Goal: Contribute content: Contribute content

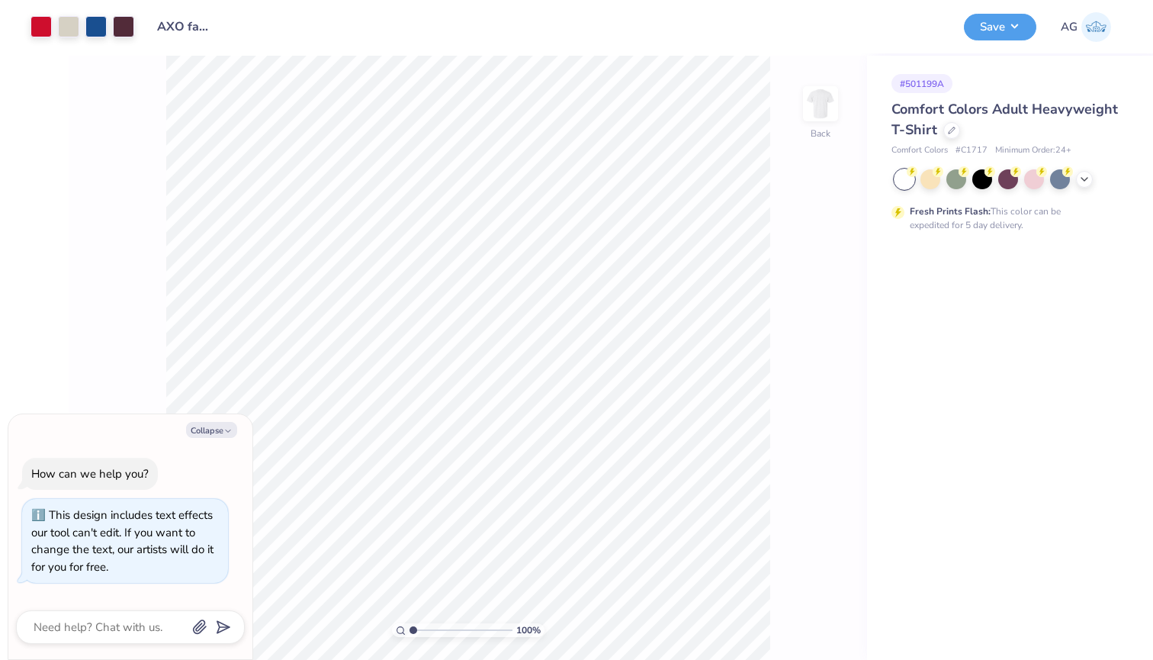
type textarea "x"
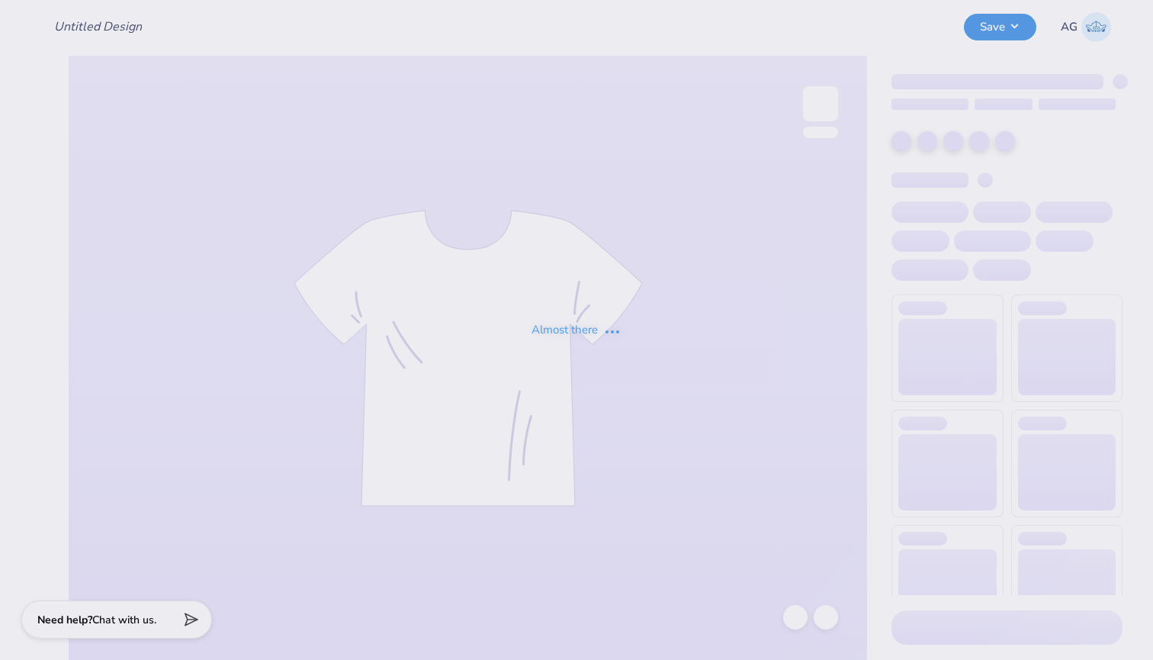
type input "AXO family weekend"
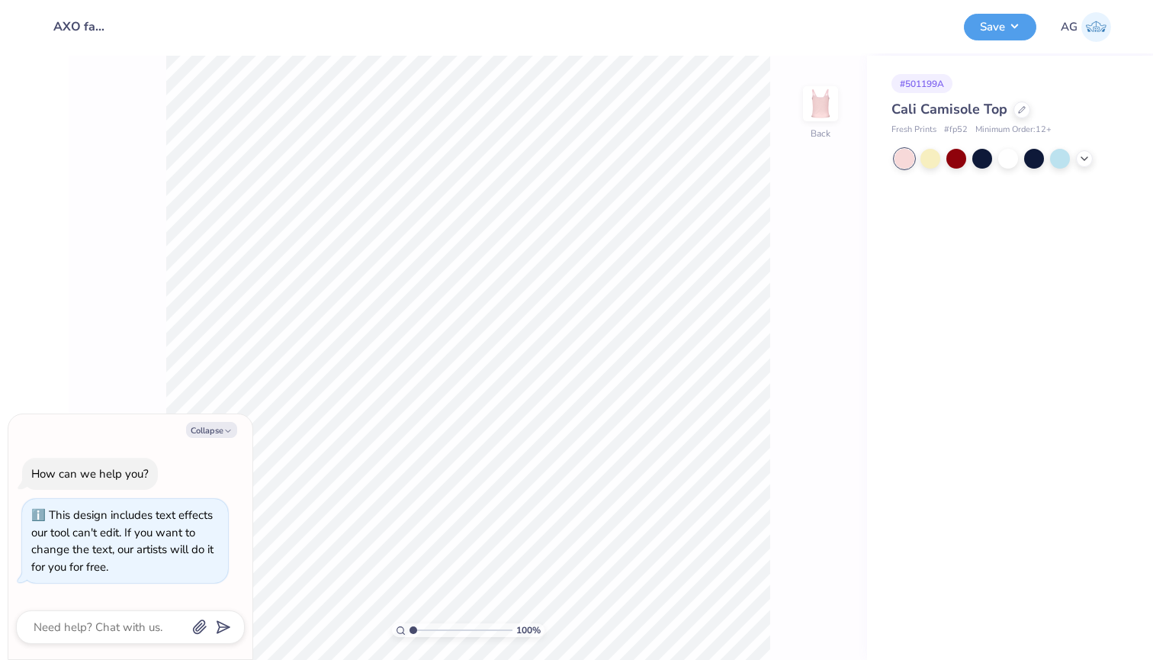
type textarea "x"
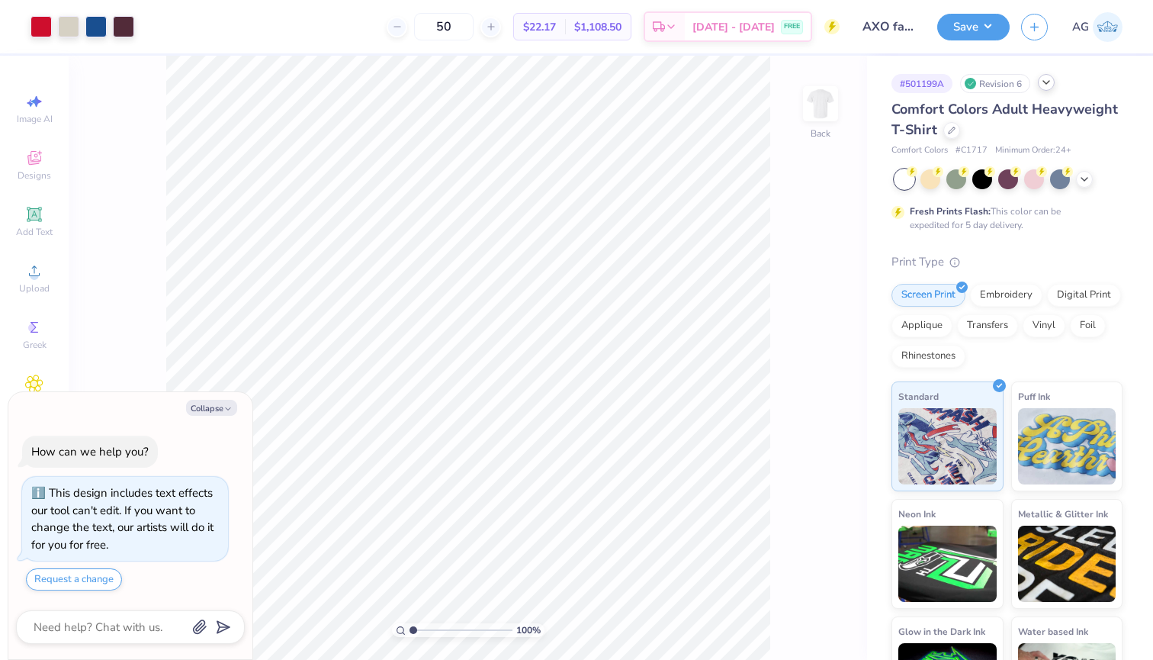
click at [1045, 82] on icon at bounding box center [1046, 82] width 12 height 12
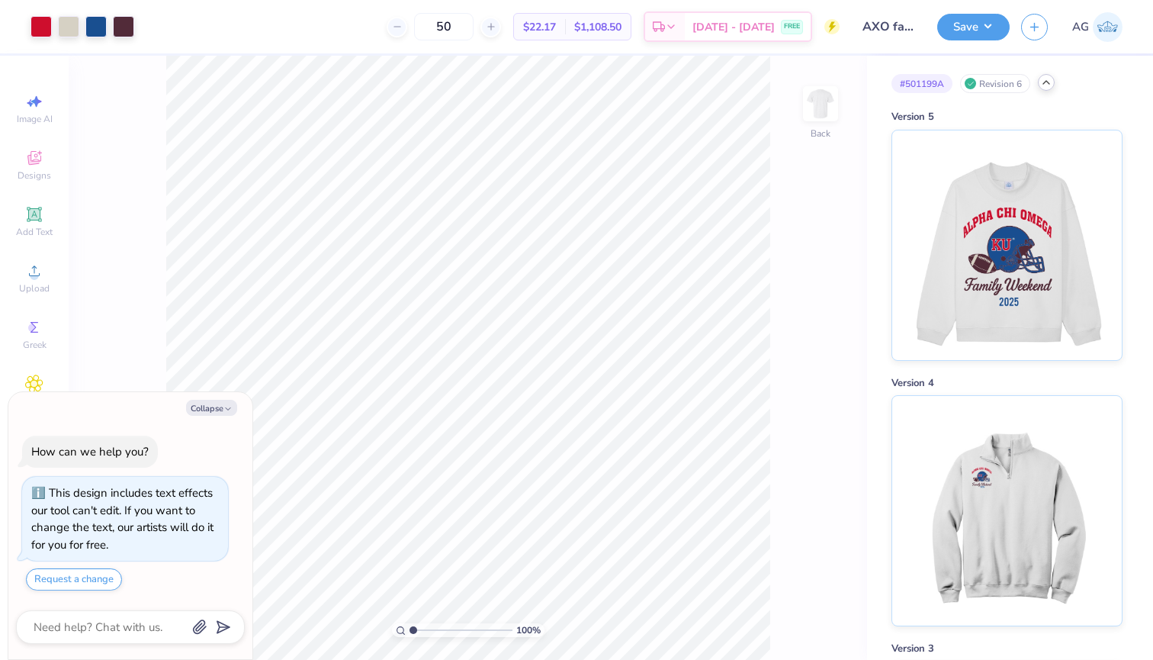
click at [1044, 85] on icon at bounding box center [1046, 82] width 12 height 12
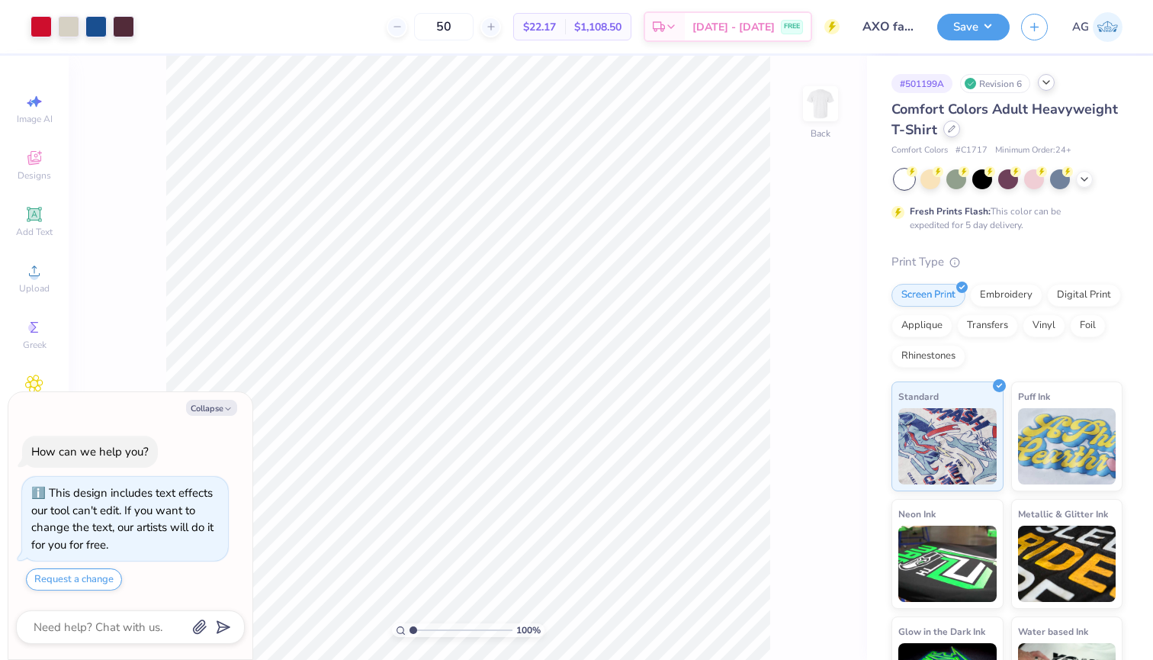
click at [954, 130] on icon at bounding box center [952, 129] width 8 height 8
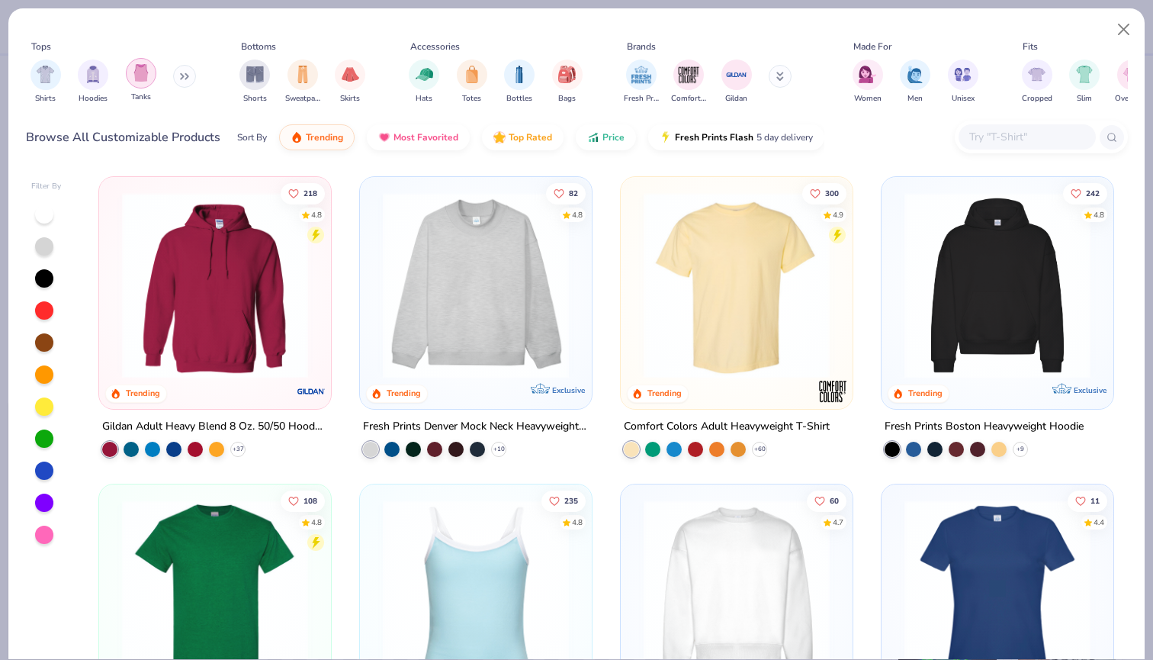
click at [142, 71] on img "filter for Tanks" at bounding box center [141, 73] width 17 height 18
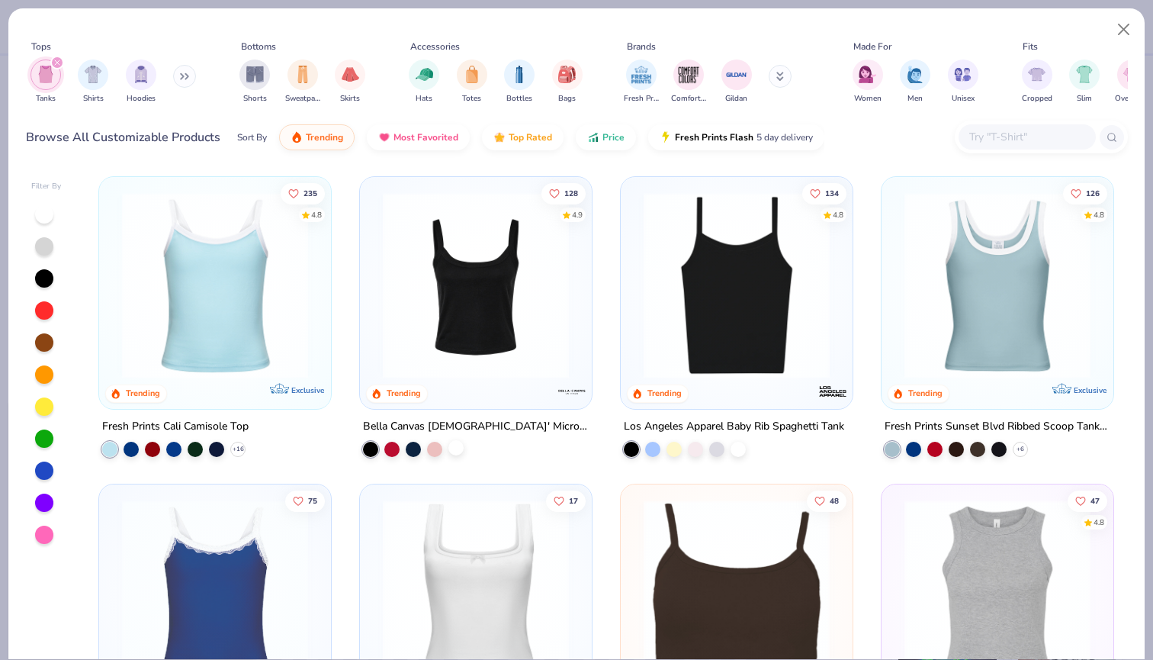
click at [455, 454] on div "128 4.9 Trending Bella Canvas [DEMOGRAPHIC_DATA]' Micro Ribbed Scoop Tank" at bounding box center [475, 316] width 233 height 281
click at [456, 454] on div at bounding box center [455, 447] width 15 height 15
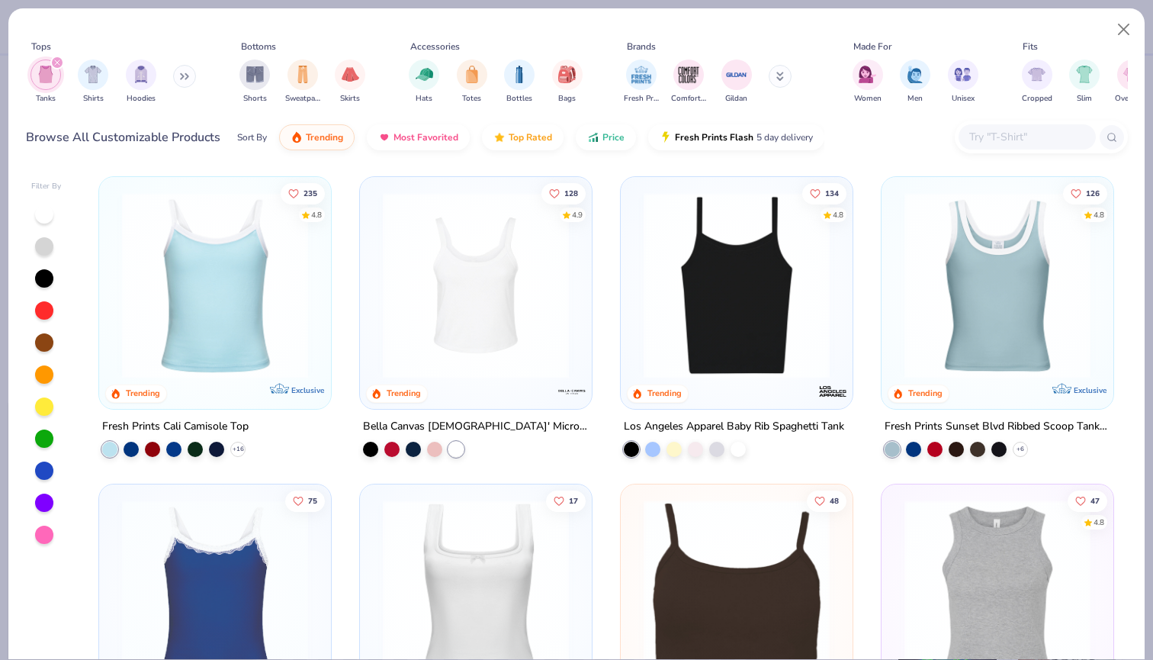
click at [567, 339] on img at bounding box center [475, 285] width 201 height 186
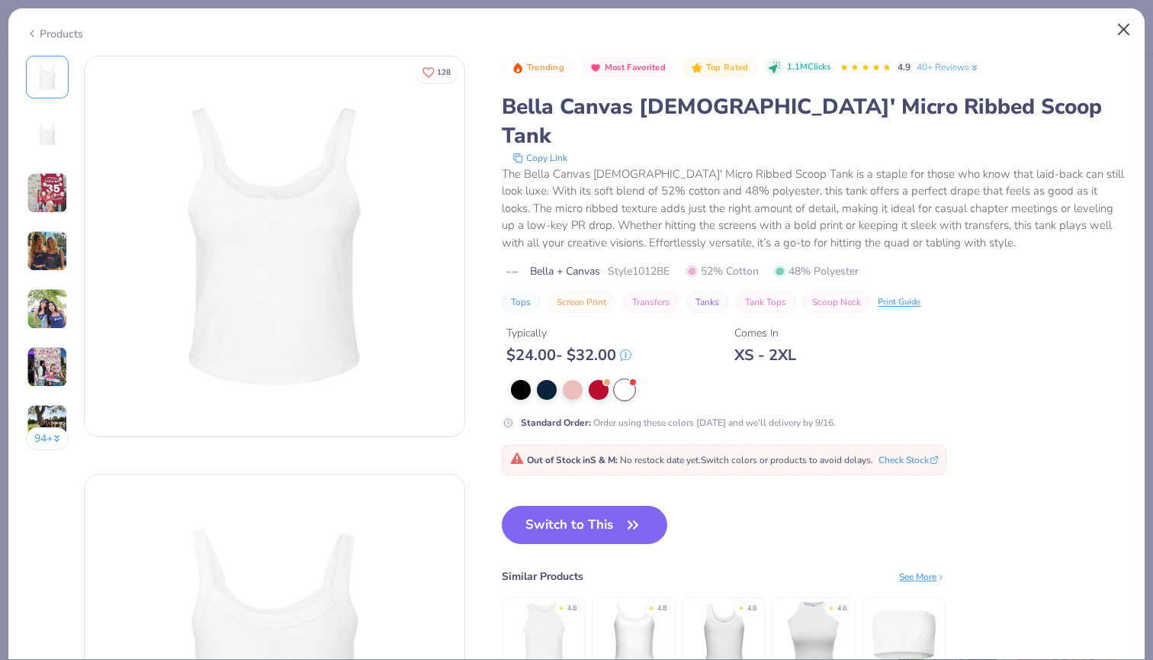
click at [1117, 37] on button "Close" at bounding box center [1123, 29] width 29 height 29
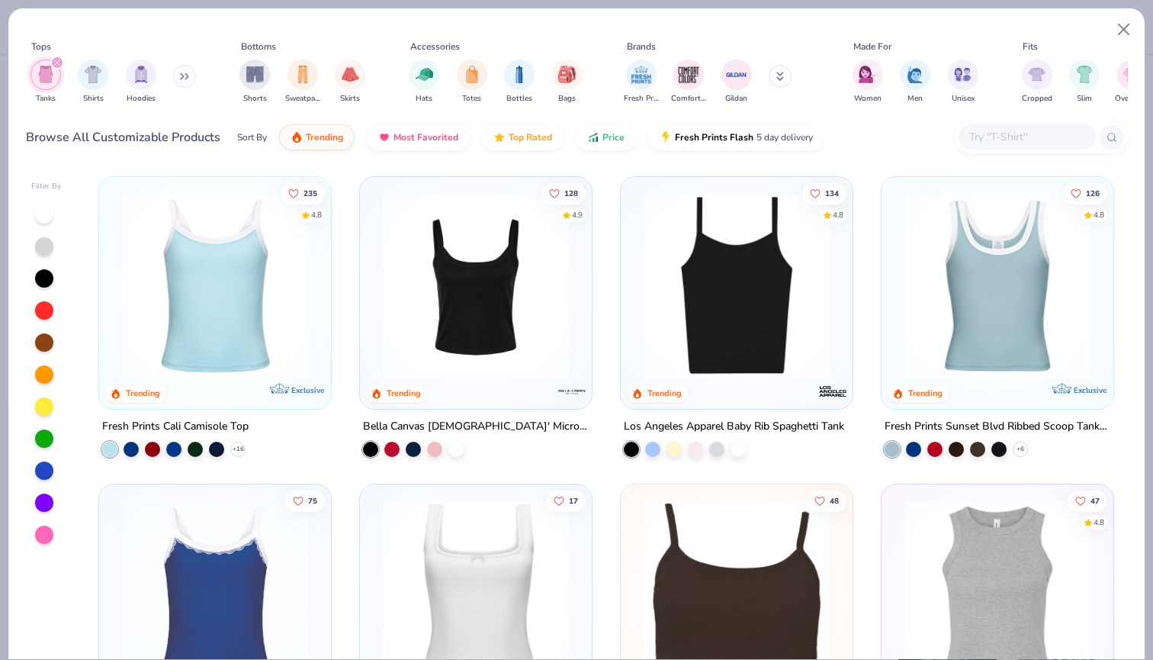
click at [699, 277] on img at bounding box center [736, 285] width 201 height 186
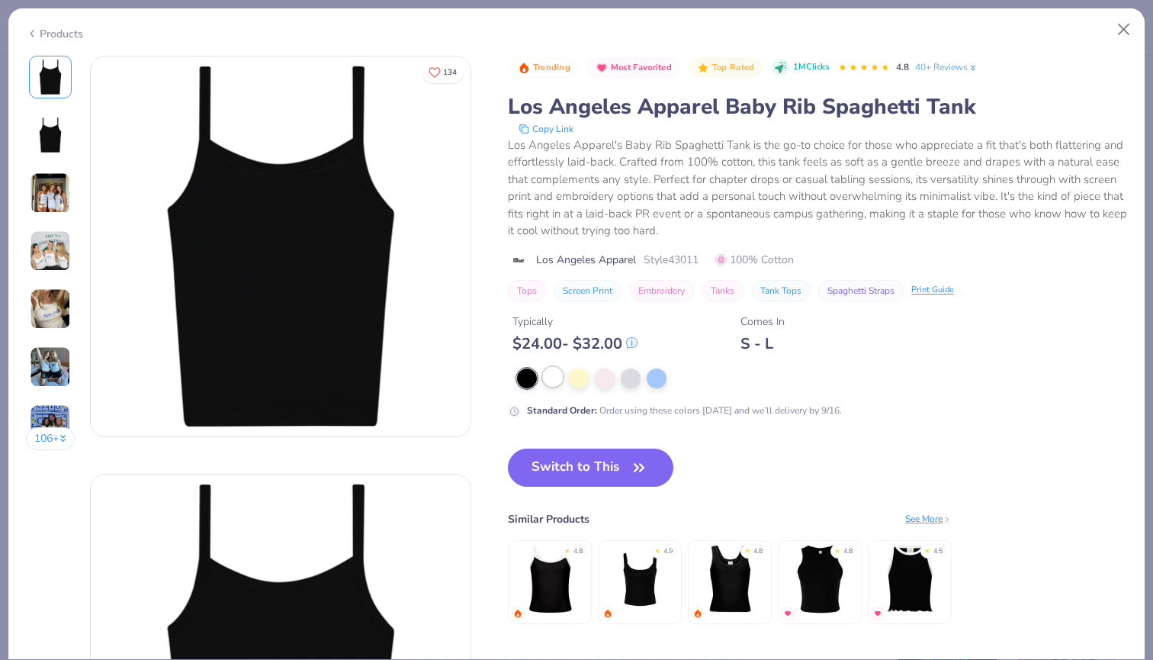
click at [559, 377] on div at bounding box center [553, 377] width 20 height 20
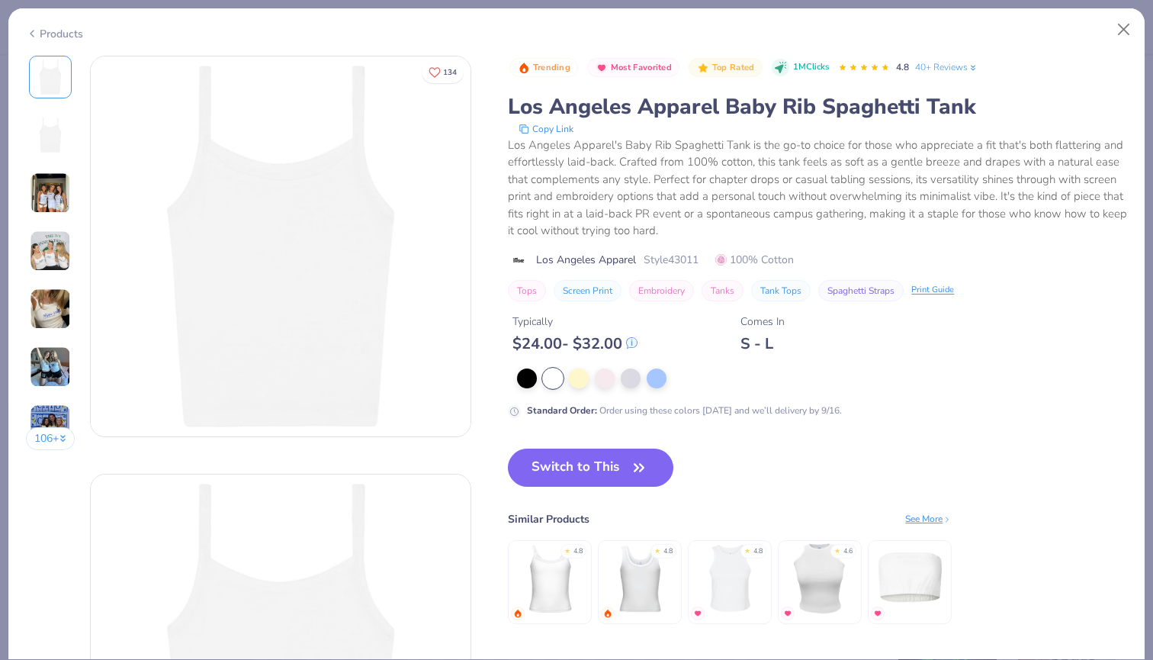
click at [56, 191] on img at bounding box center [50, 192] width 41 height 41
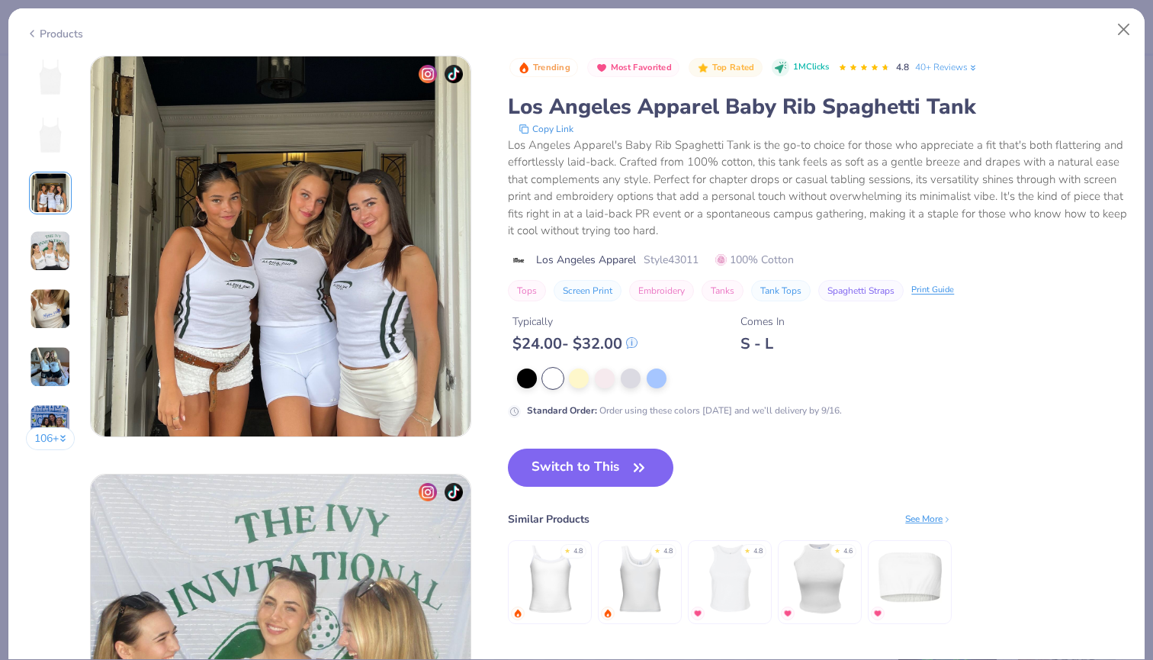
click at [58, 240] on img at bounding box center [50, 250] width 41 height 41
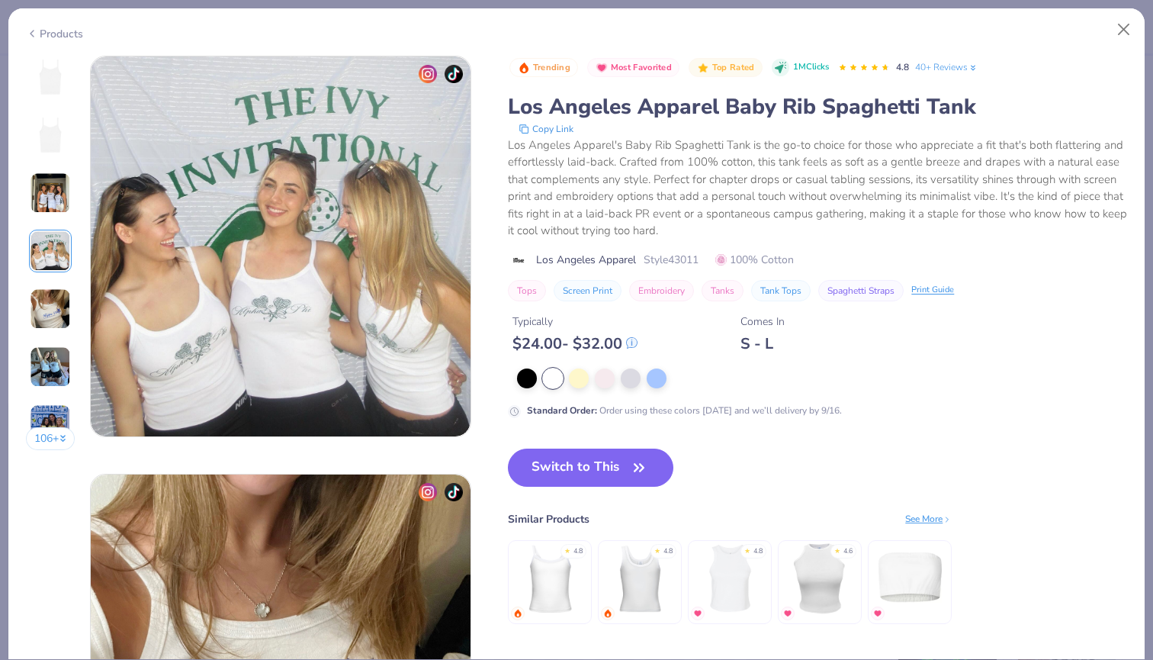
click at [53, 202] on img at bounding box center [50, 192] width 41 height 41
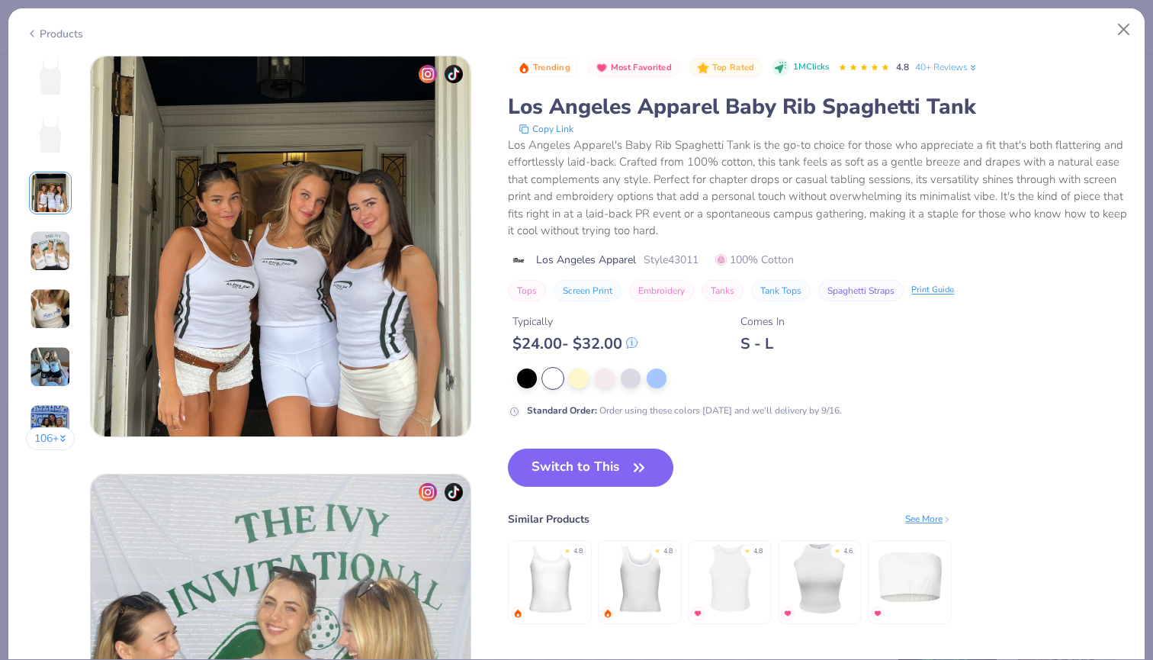
click at [53, 368] on img at bounding box center [50, 366] width 41 height 41
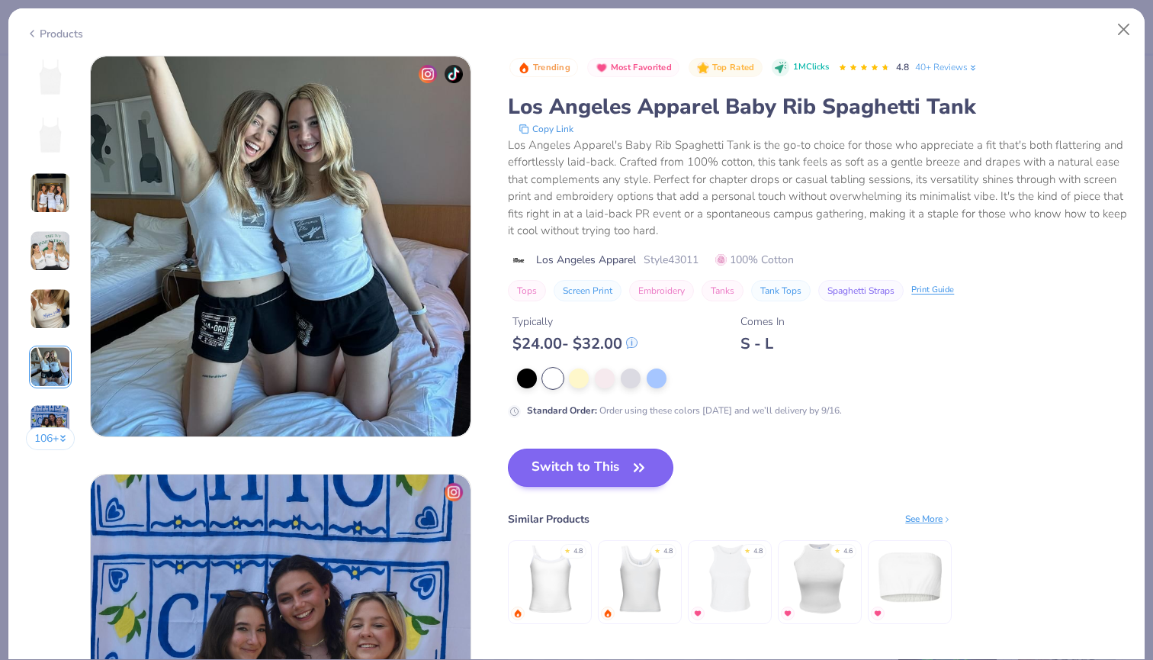
click at [608, 457] on button "Switch to This" at bounding box center [590, 467] width 165 height 38
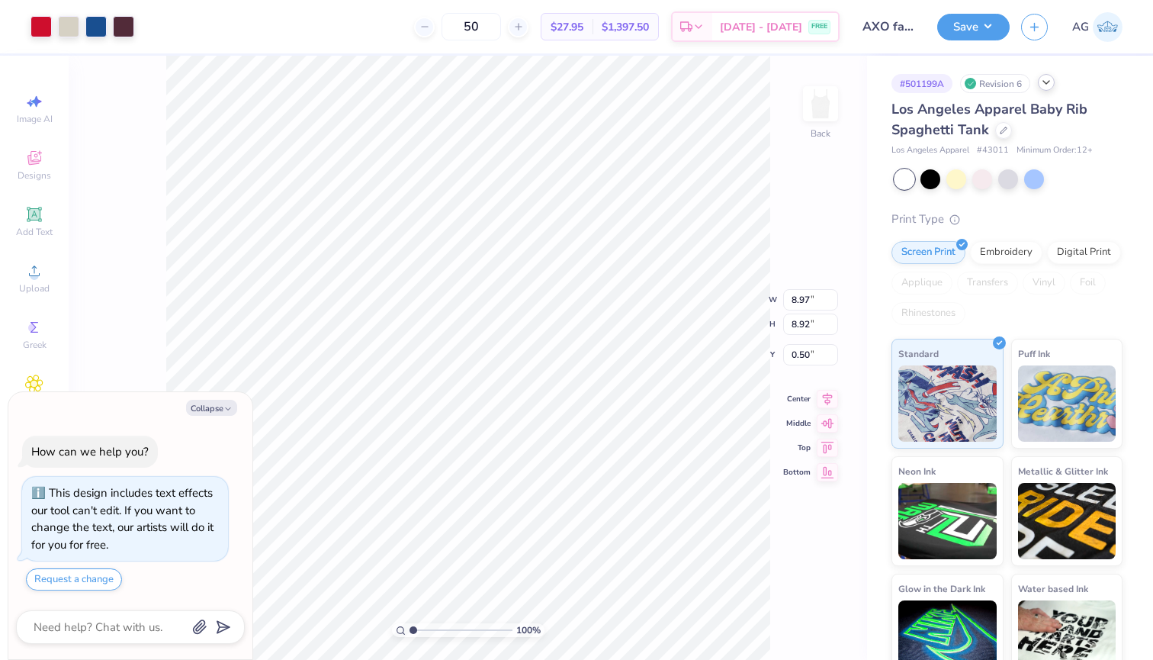
type textarea "x"
type input "8.27"
type input "8.22"
type input "1.20"
type textarea "x"
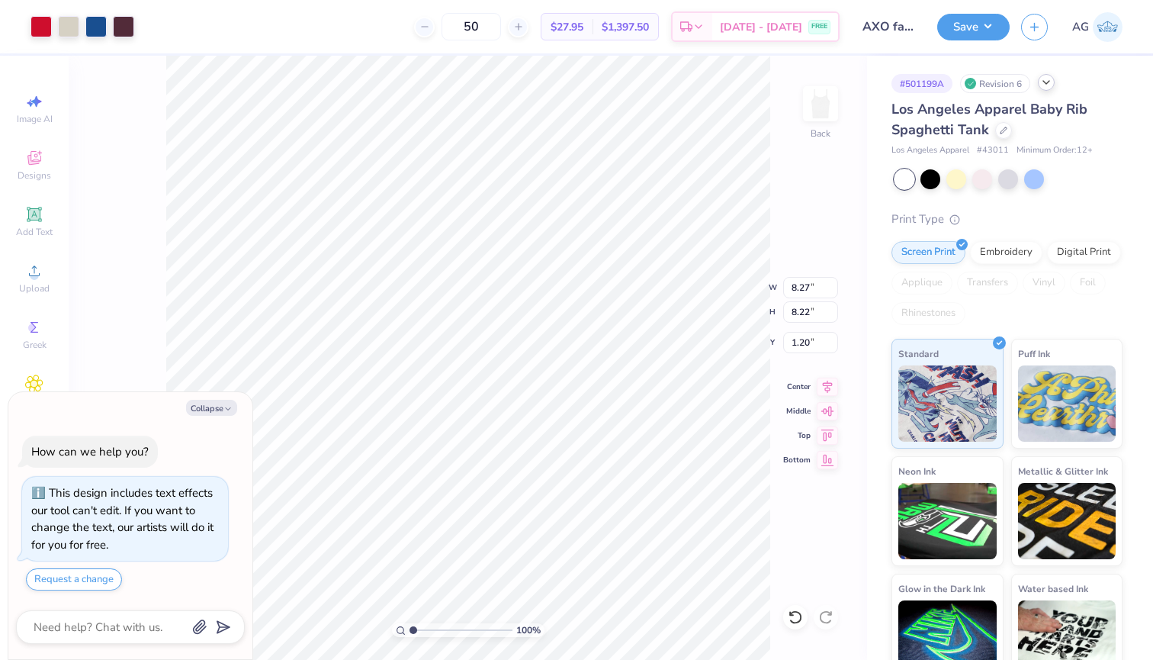
type input "1.02"
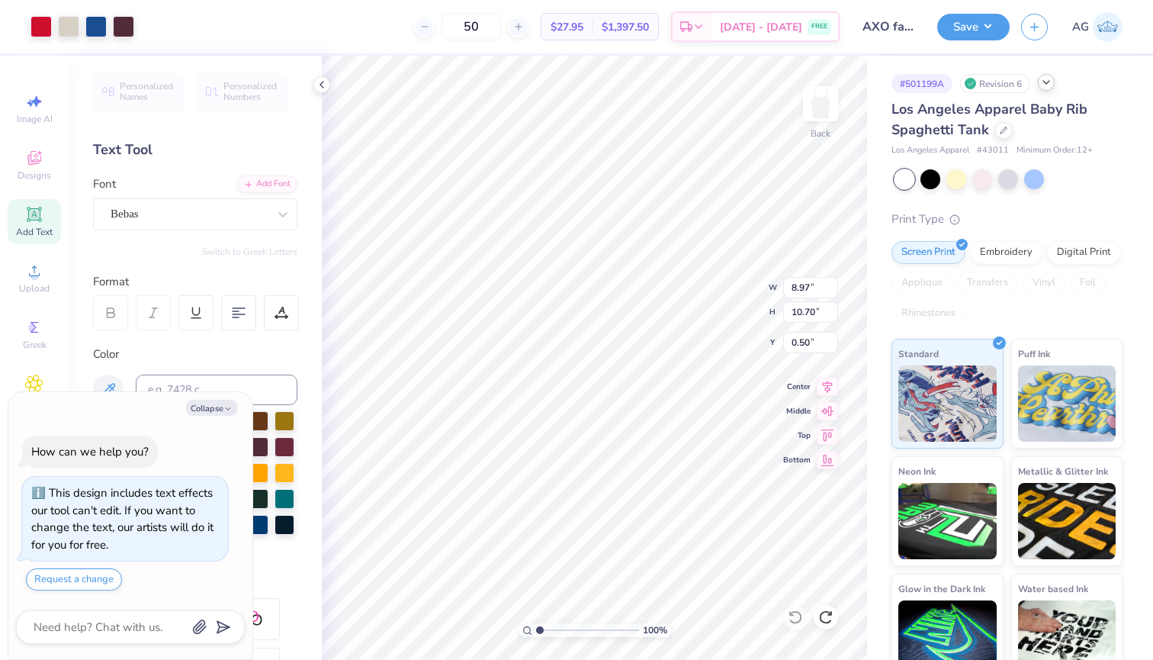
type textarea "x"
type input "7.67"
type input "9.15"
type textarea "x"
type input "1.13"
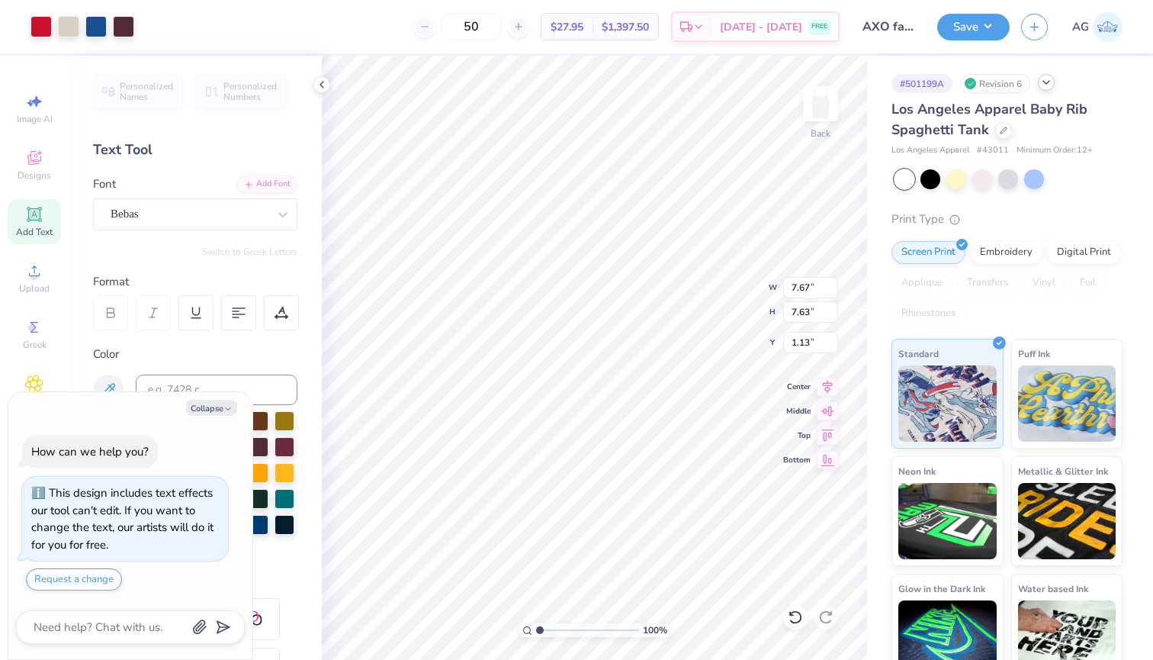
type textarea "x"
type input "1.28"
type textarea "x"
type input "1.13"
type textarea "x"
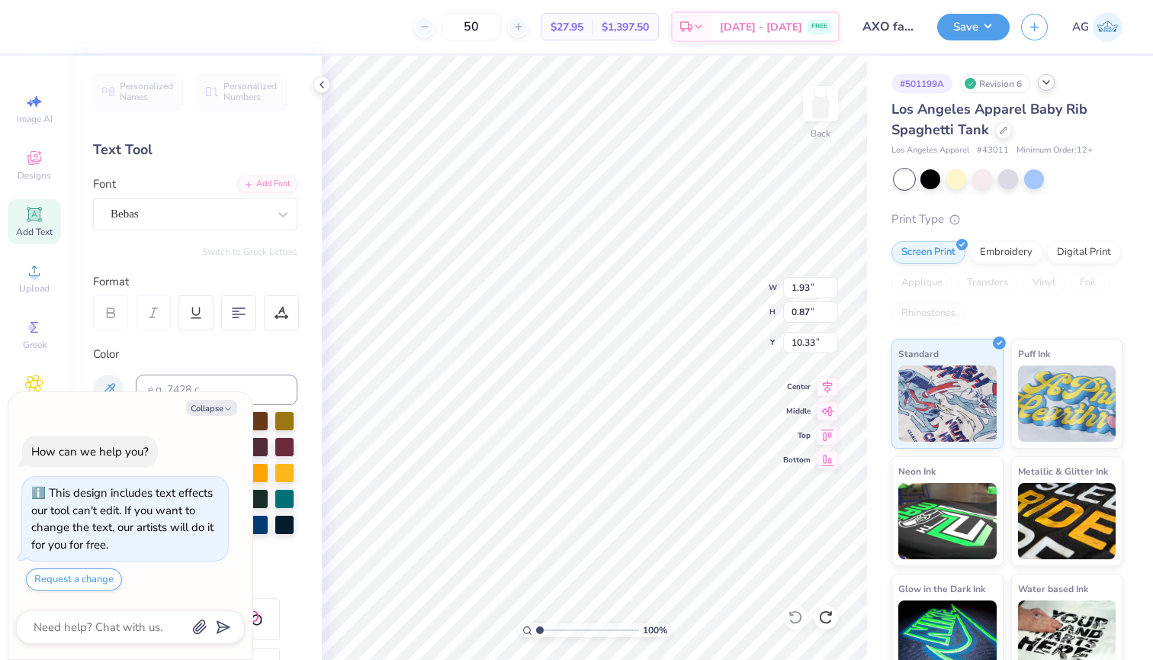
type input "10.25"
type textarea "x"
type input "9.94"
type textarea "x"
type input "9.42"
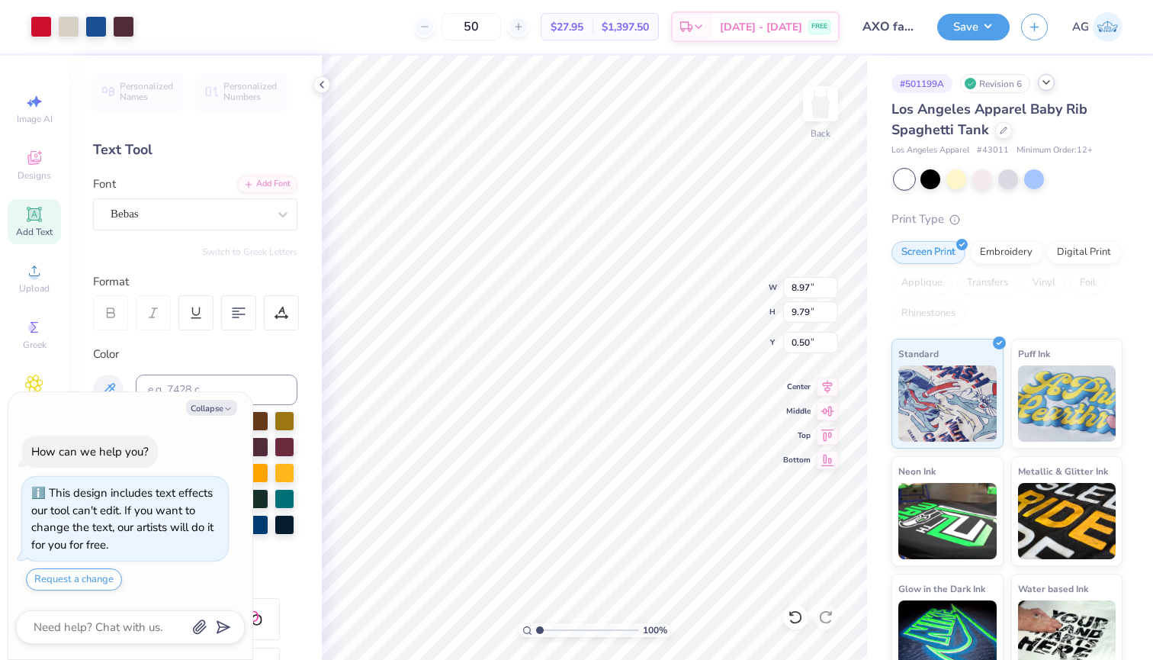
type textarea "x"
type input "7.87"
type input "8.59"
type textarea "x"
type input "0.88"
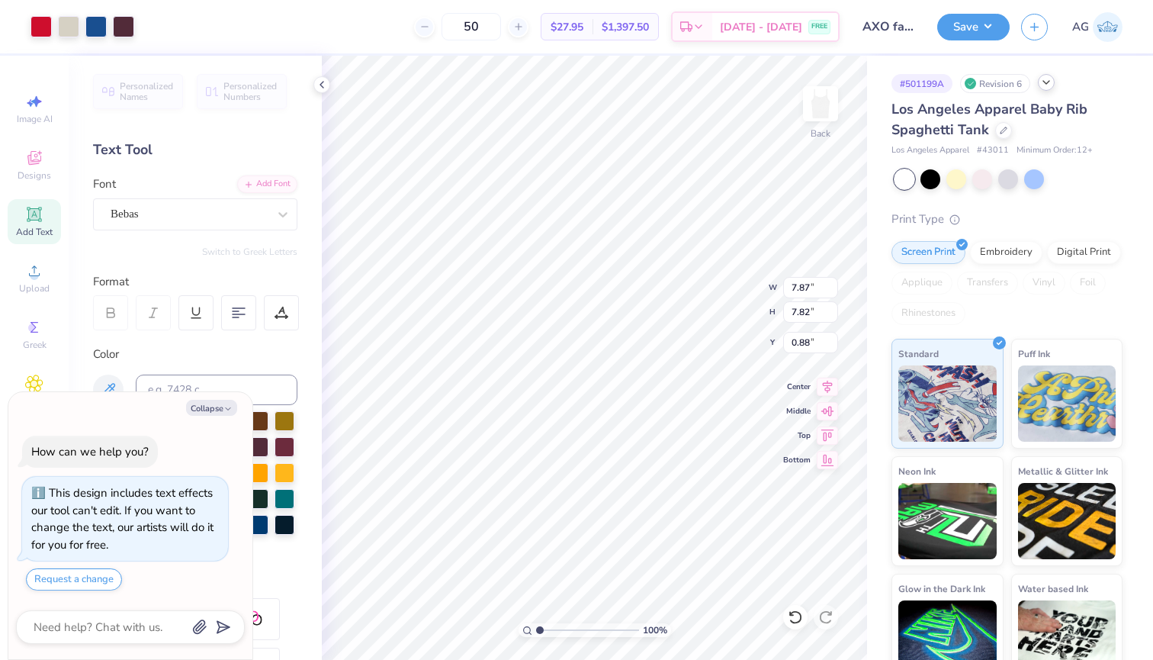
type textarea "x"
type input "0.50"
type textarea "x"
type input "8.97"
type input "8.92"
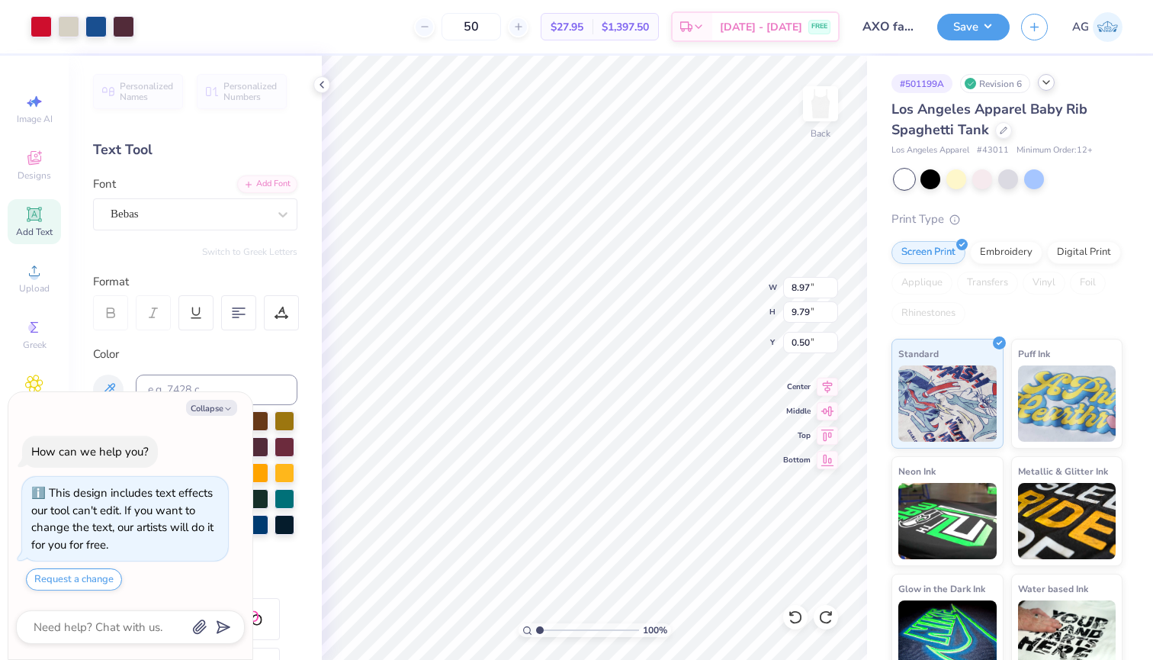
type textarea "x"
type input "7.60"
type input "8.30"
type textarea "x"
type input "0.74"
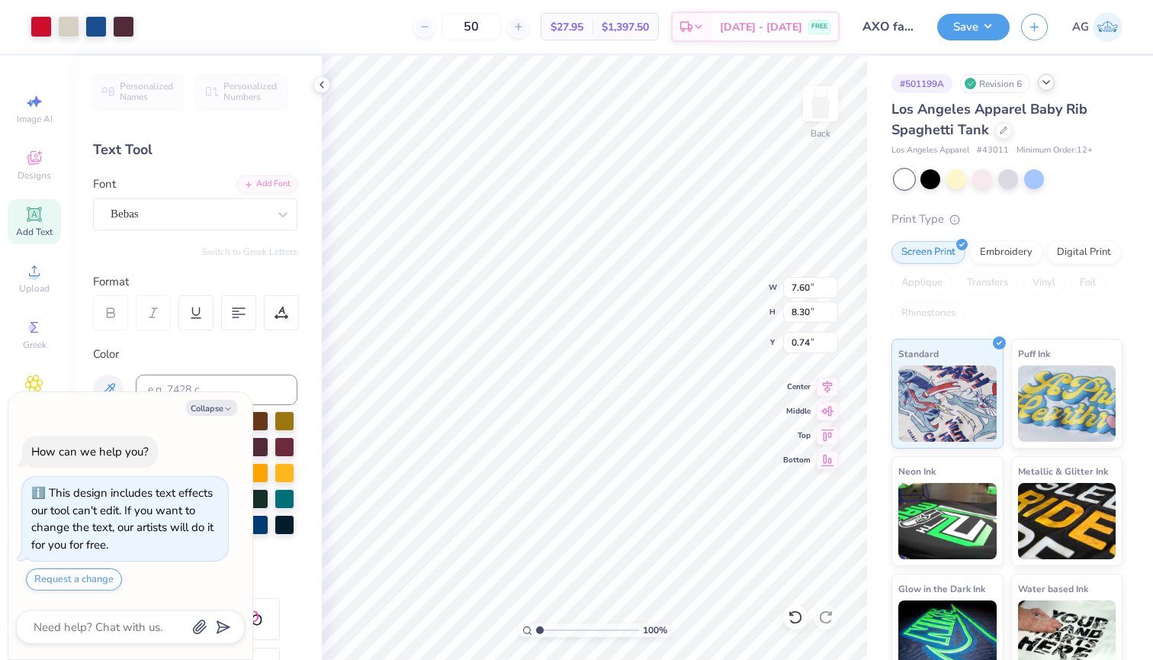
type textarea "x"
type input "1.03"
click at [206, 412] on button "Collapse" at bounding box center [211, 408] width 51 height 16
type textarea "x"
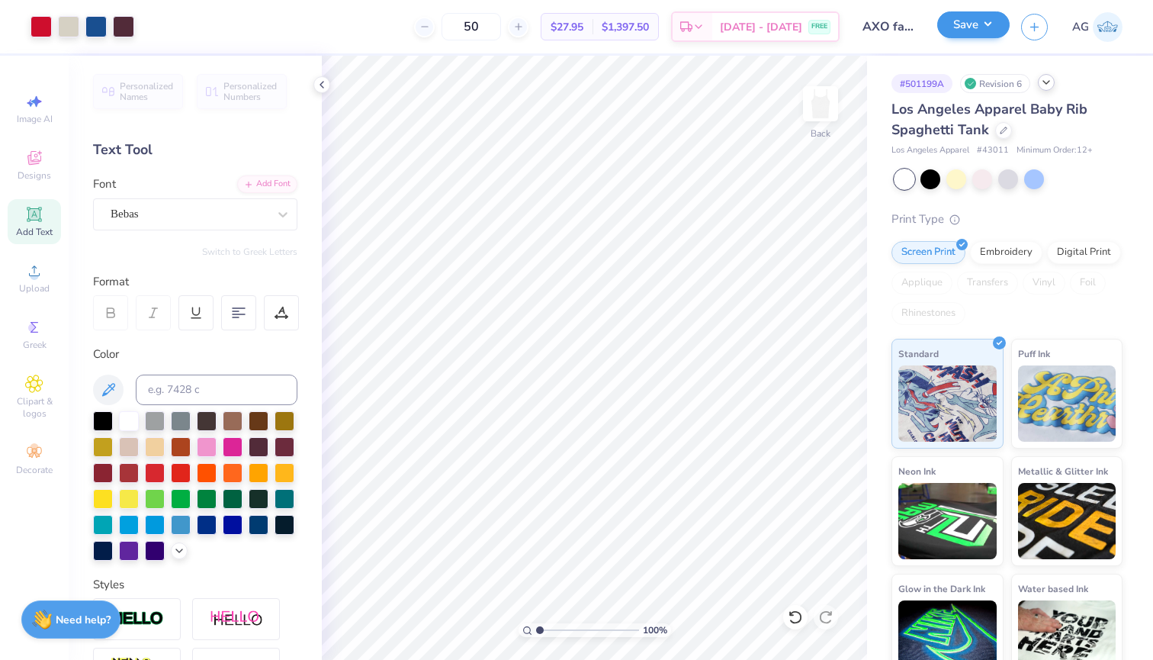
click at [990, 24] on button "Save" at bounding box center [973, 24] width 72 height 27
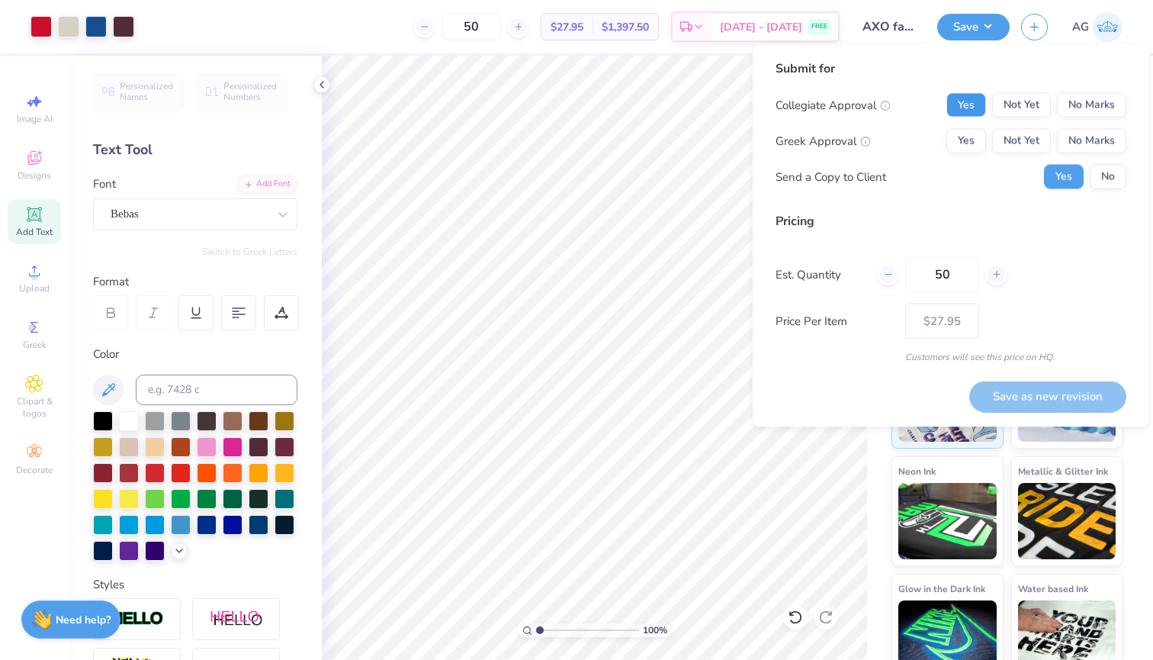
click at [974, 98] on button "Yes" at bounding box center [966, 105] width 40 height 24
click at [964, 141] on button "Yes" at bounding box center [966, 141] width 40 height 24
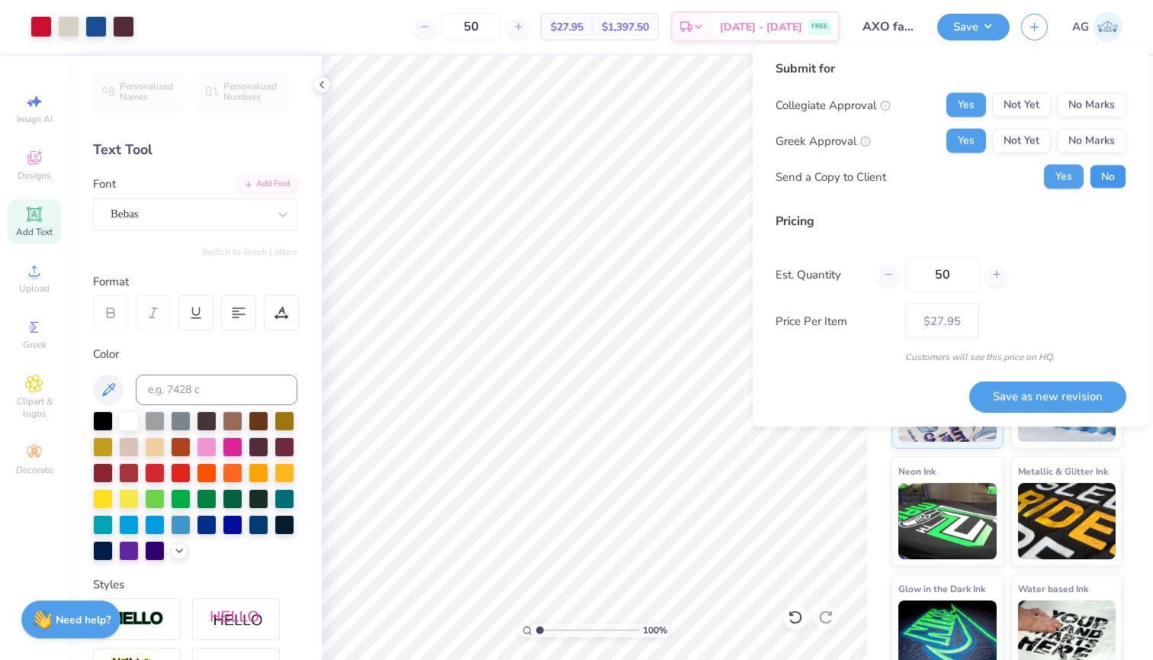
click at [1107, 176] on button "No" at bounding box center [1108, 177] width 37 height 24
click at [1037, 393] on button "Save as new revision" at bounding box center [1047, 395] width 157 height 31
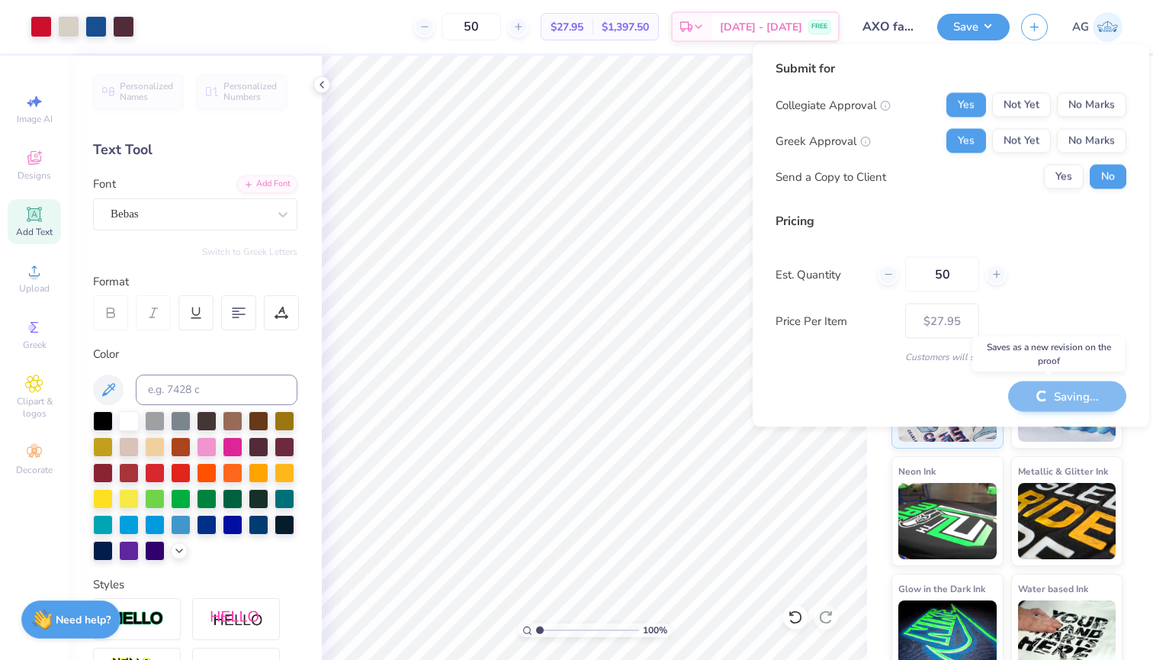
type input "– –"
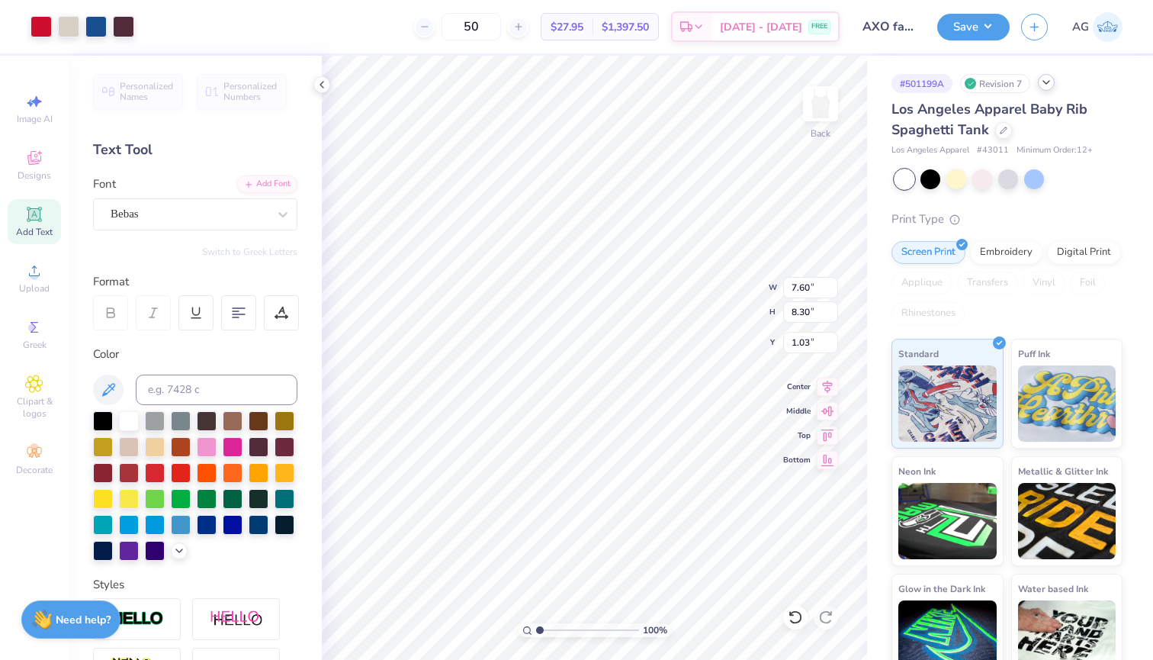
type input "7.84"
type input "8.56"
type input "1.05"
click at [993, 34] on button "Save" at bounding box center [973, 24] width 72 height 27
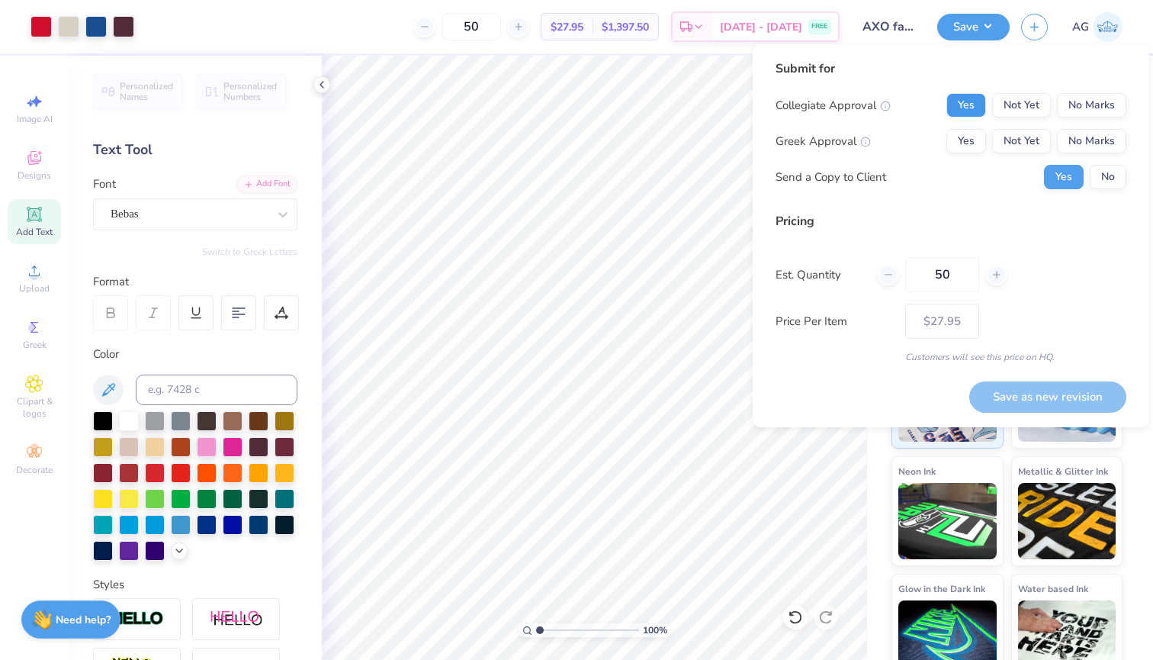
click at [974, 107] on button "Yes" at bounding box center [966, 105] width 40 height 24
click at [959, 149] on button "Yes" at bounding box center [966, 141] width 40 height 24
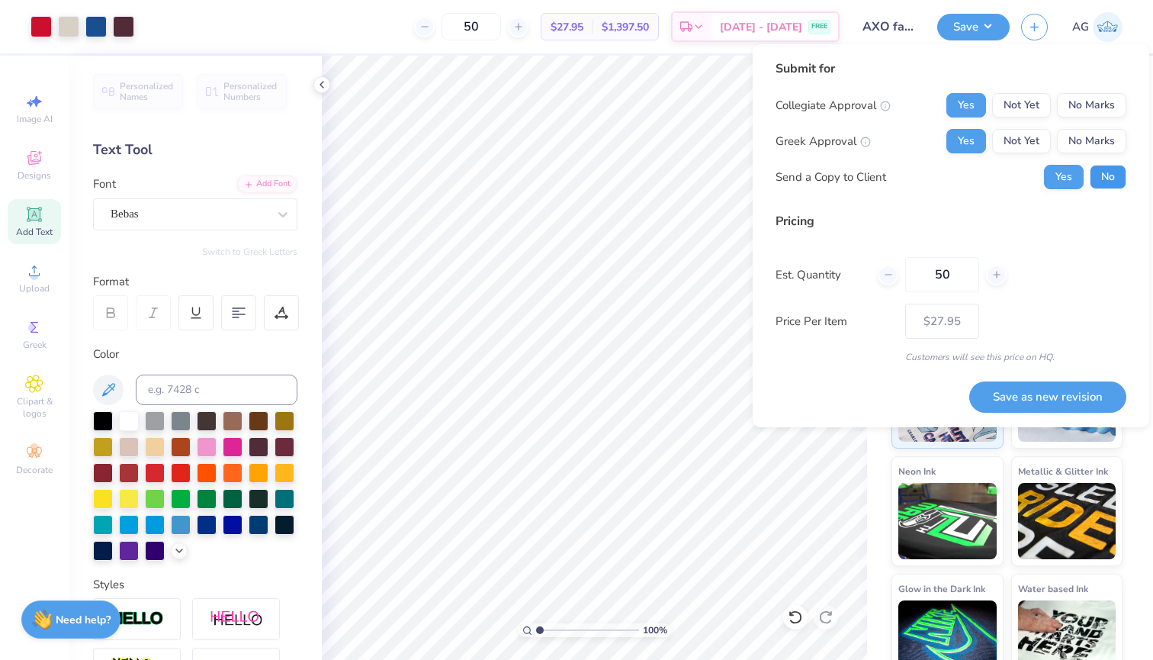
click at [1117, 178] on button "No" at bounding box center [1108, 177] width 37 height 24
click at [1079, 387] on button "Save as new revision" at bounding box center [1047, 396] width 157 height 31
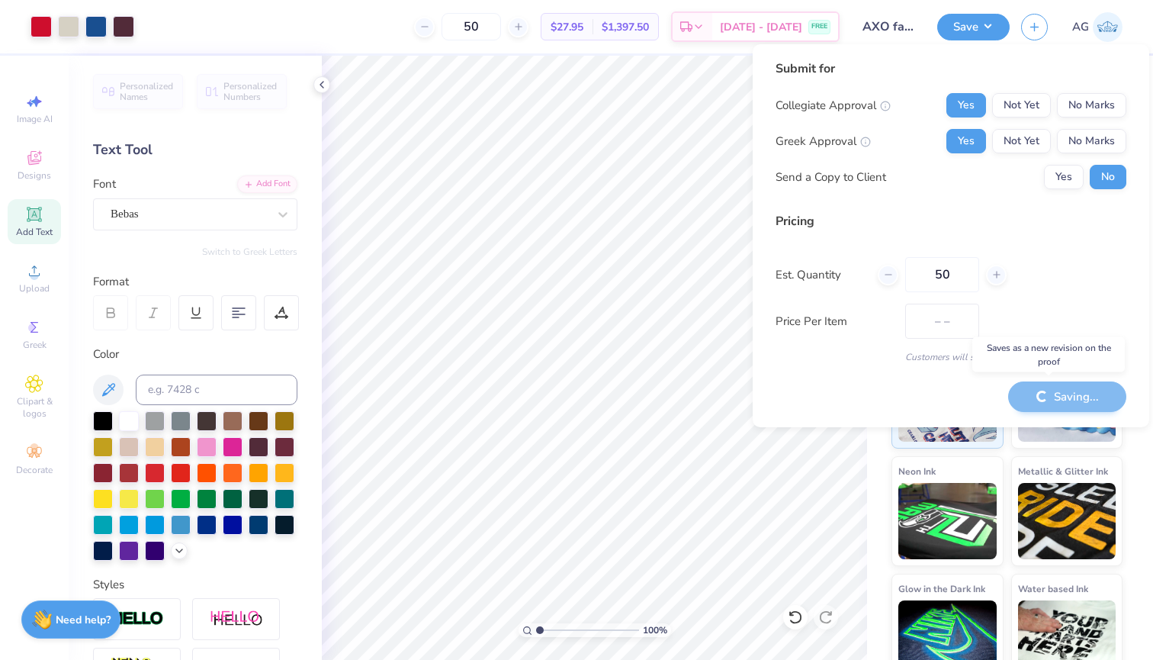
type input "$27.95"
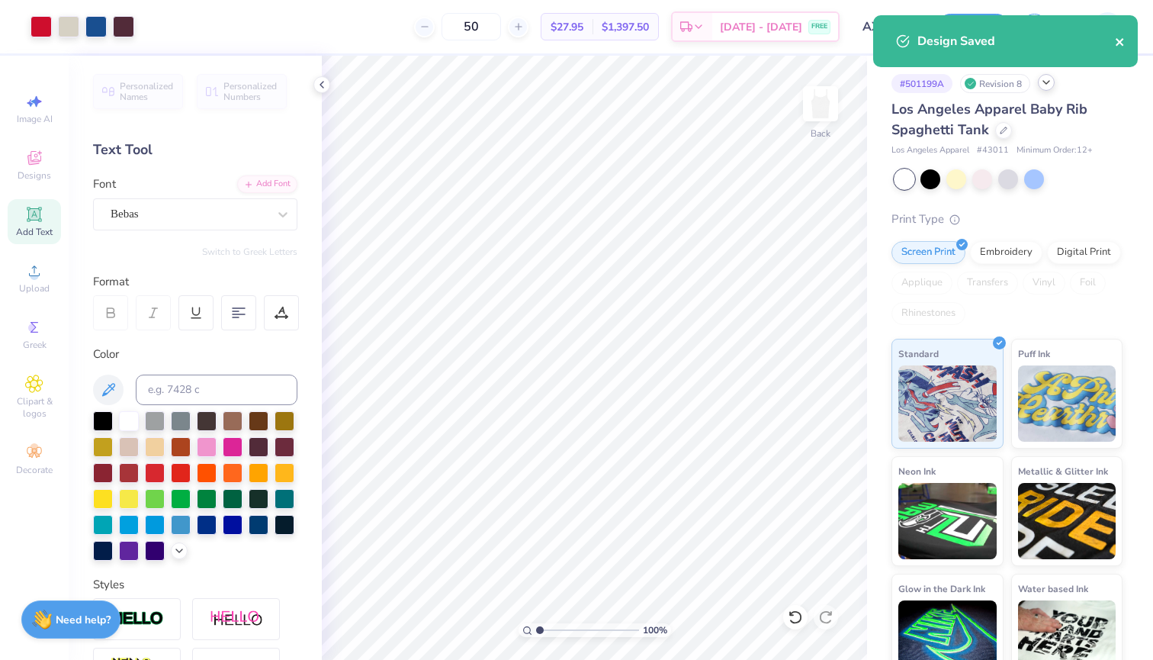
click at [1119, 40] on icon "close" at bounding box center [1120, 42] width 11 height 12
